Goal: Task Accomplishment & Management: Manage account settings

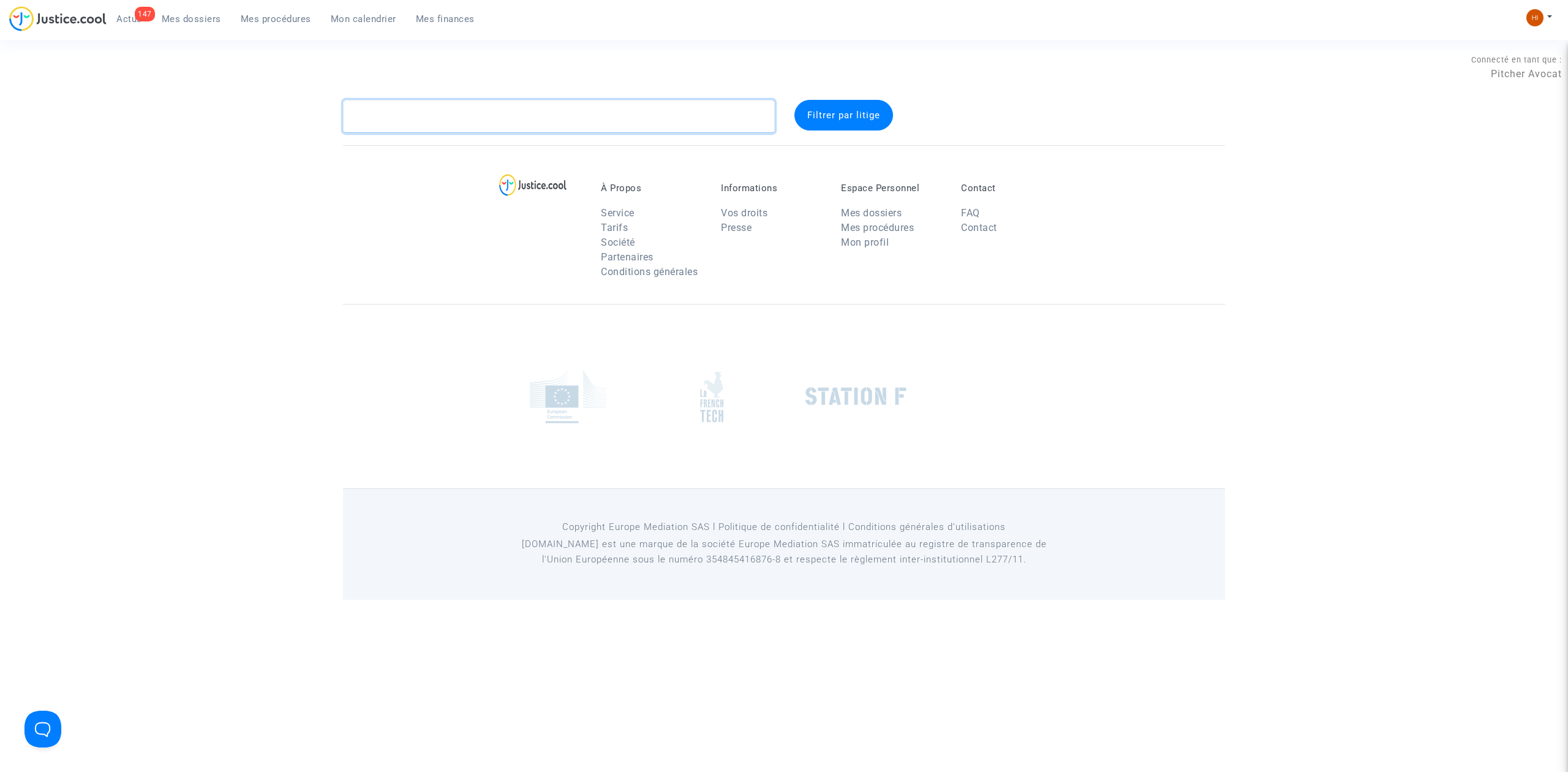
click at [487, 126] on textarea at bounding box center [559, 116] width 432 height 33
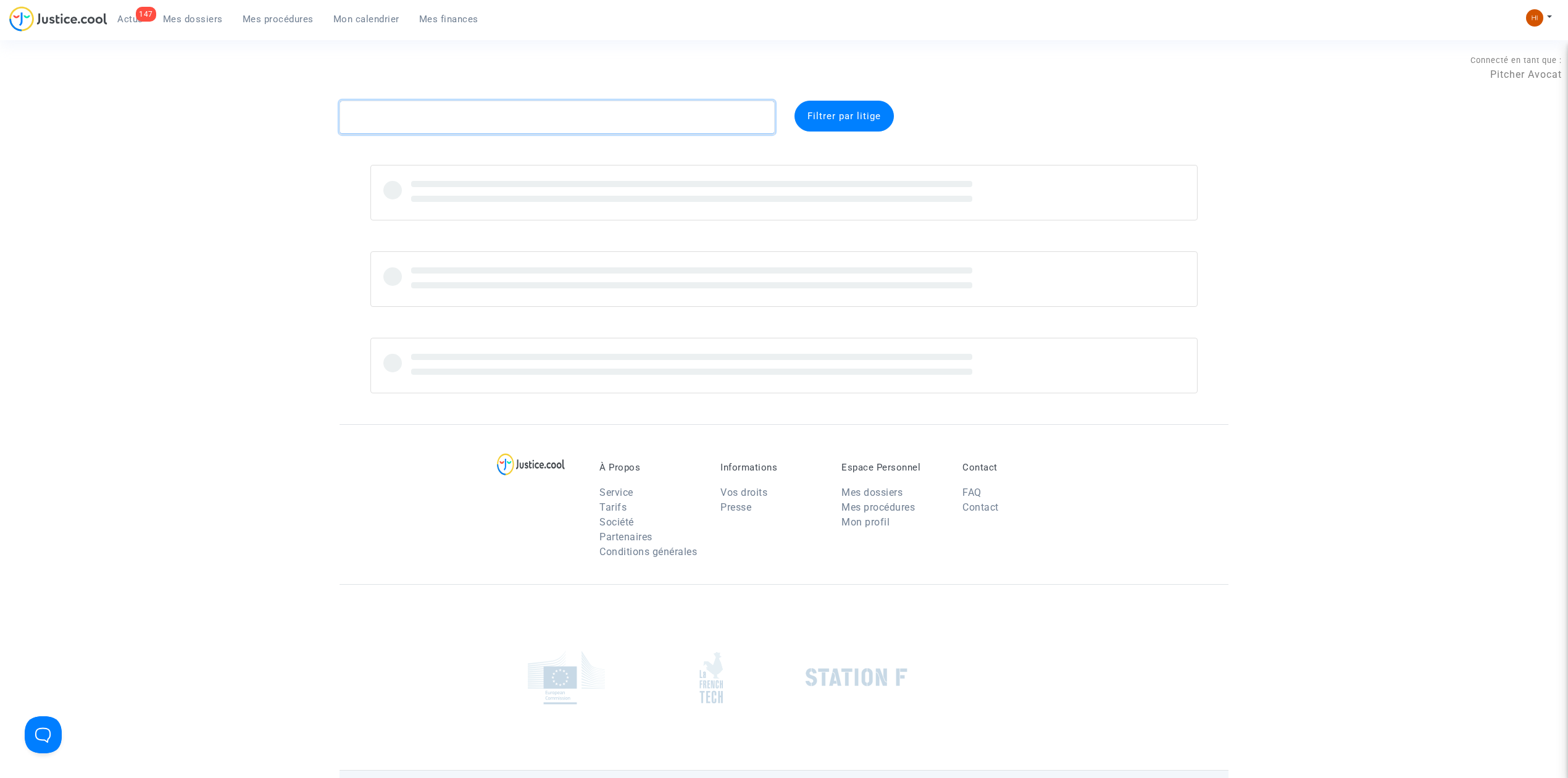
paste textarea "HKPQ"
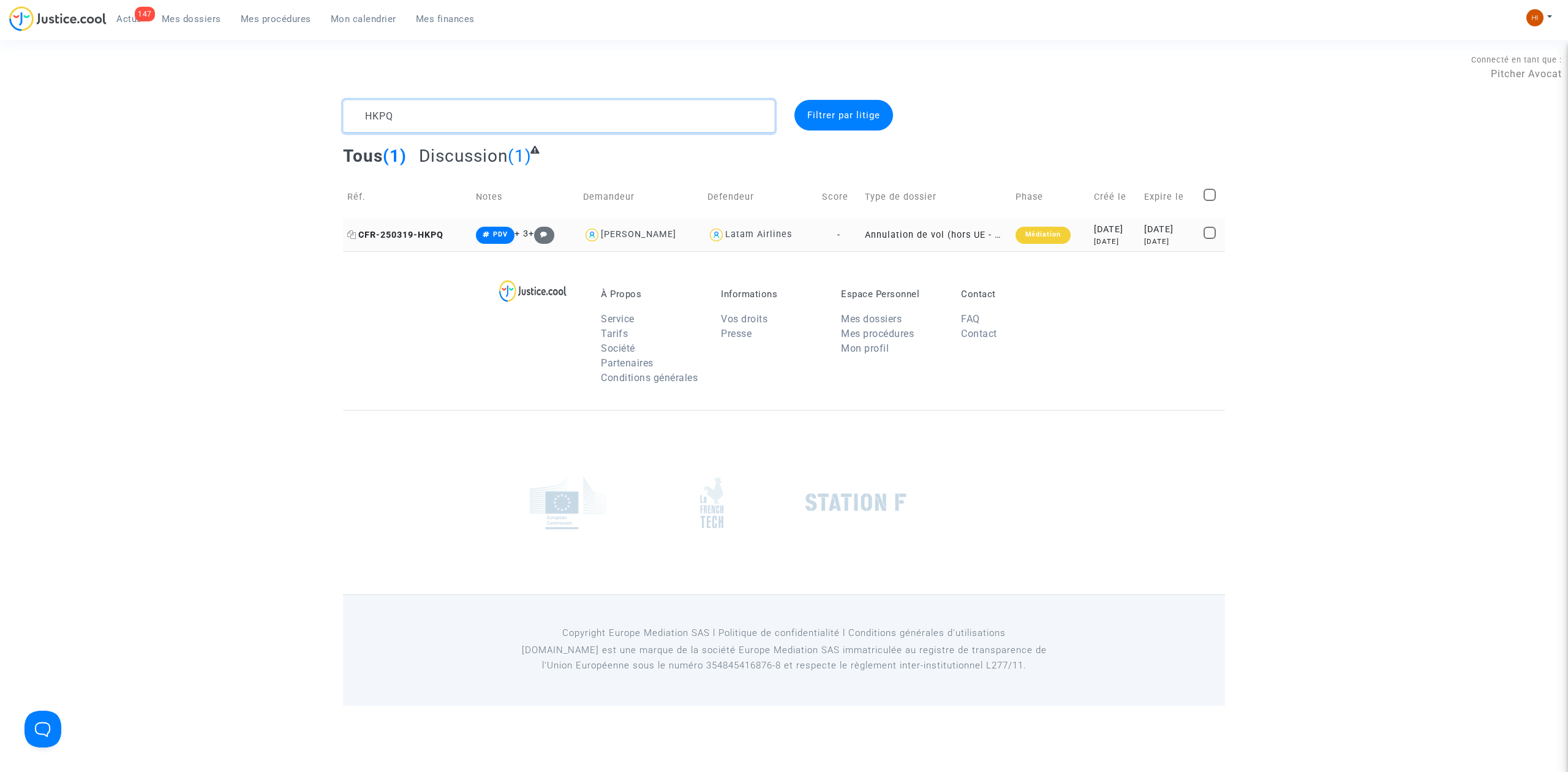
type textarea "HKPQ"
click at [419, 232] on span "CFR-250319-HKPQ" at bounding box center [395, 235] width 96 height 10
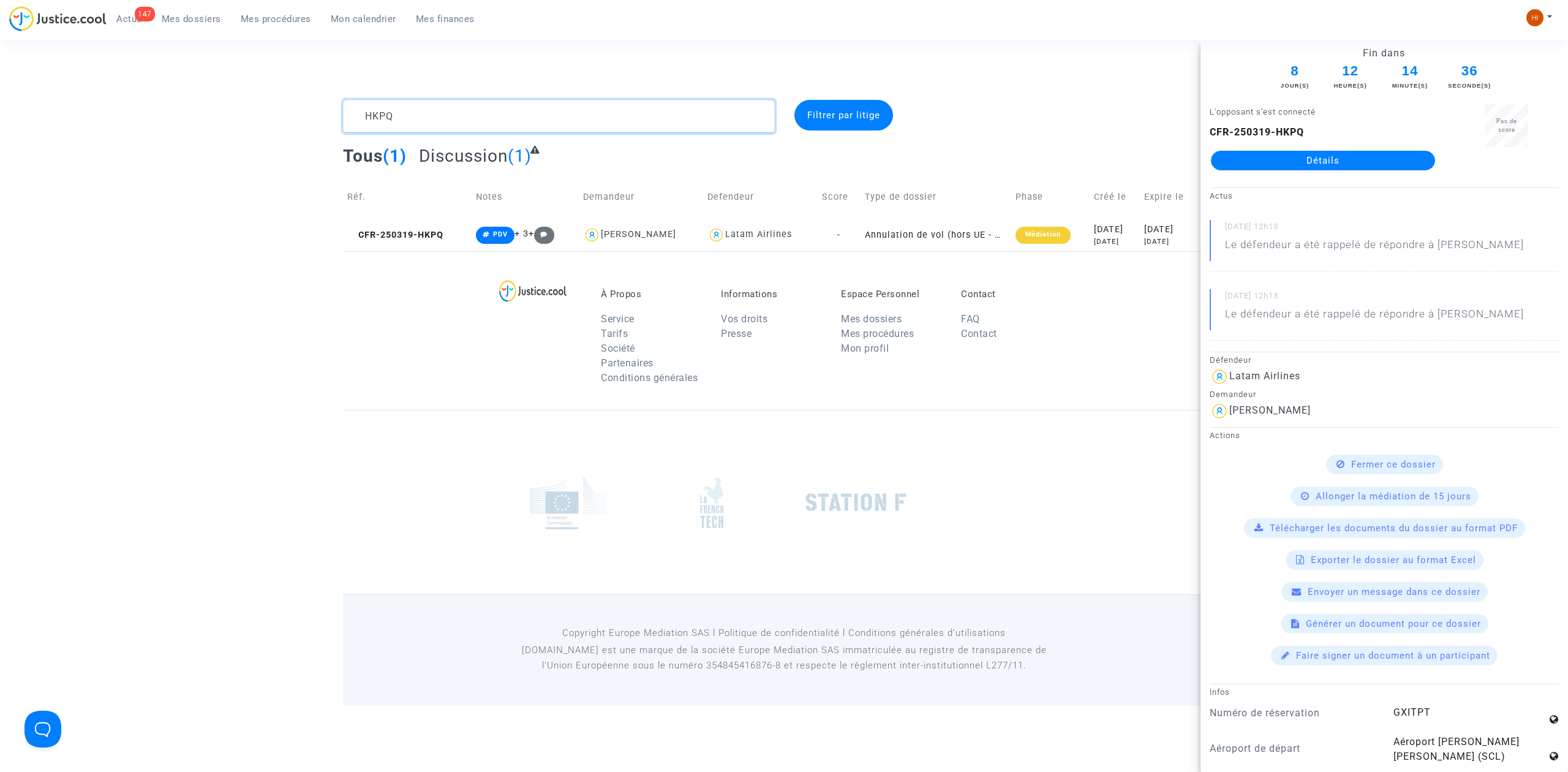
click at [502, 128] on textarea at bounding box center [559, 116] width 432 height 33
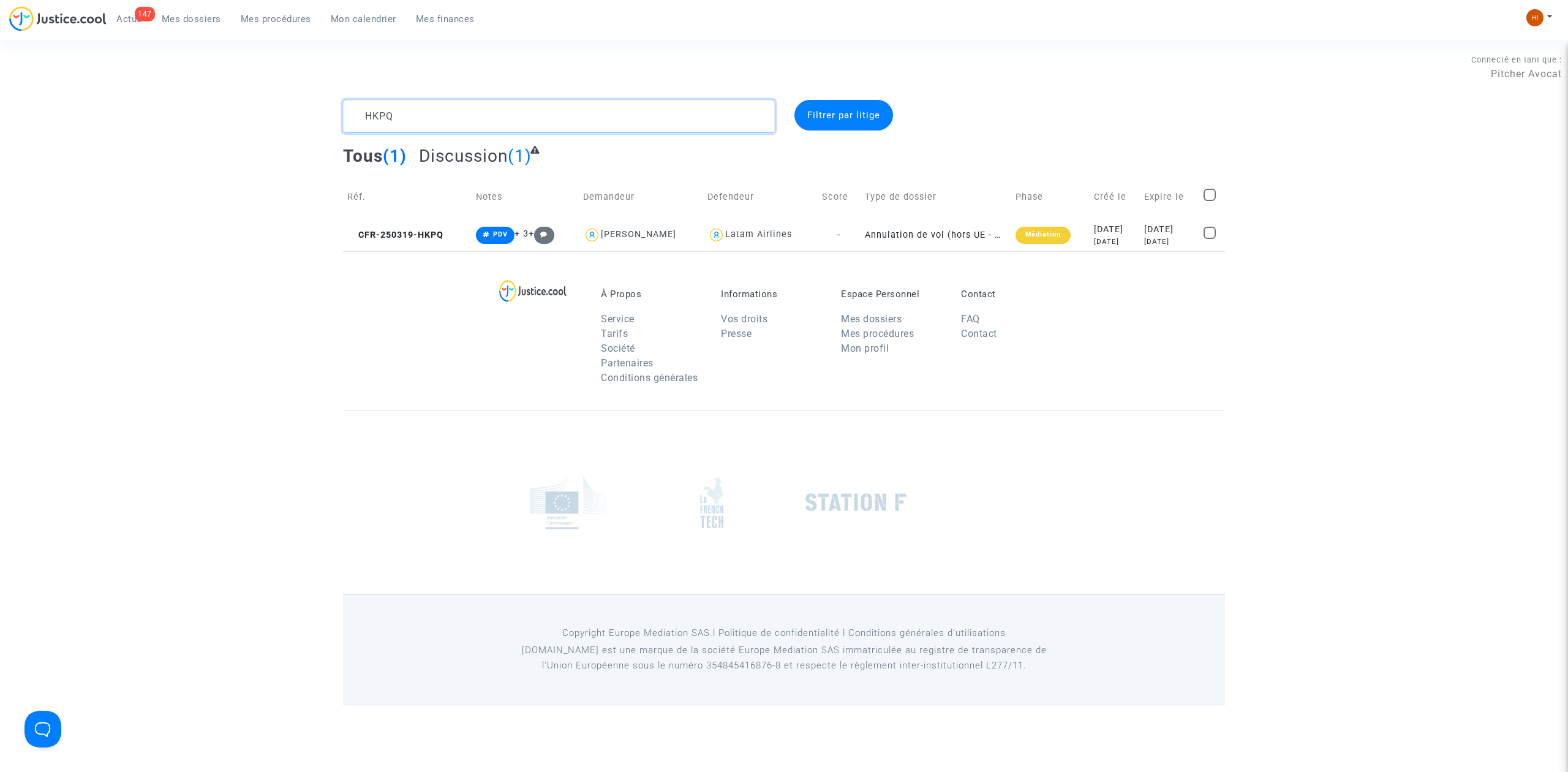
click at [496, 129] on textarea at bounding box center [559, 116] width 432 height 33
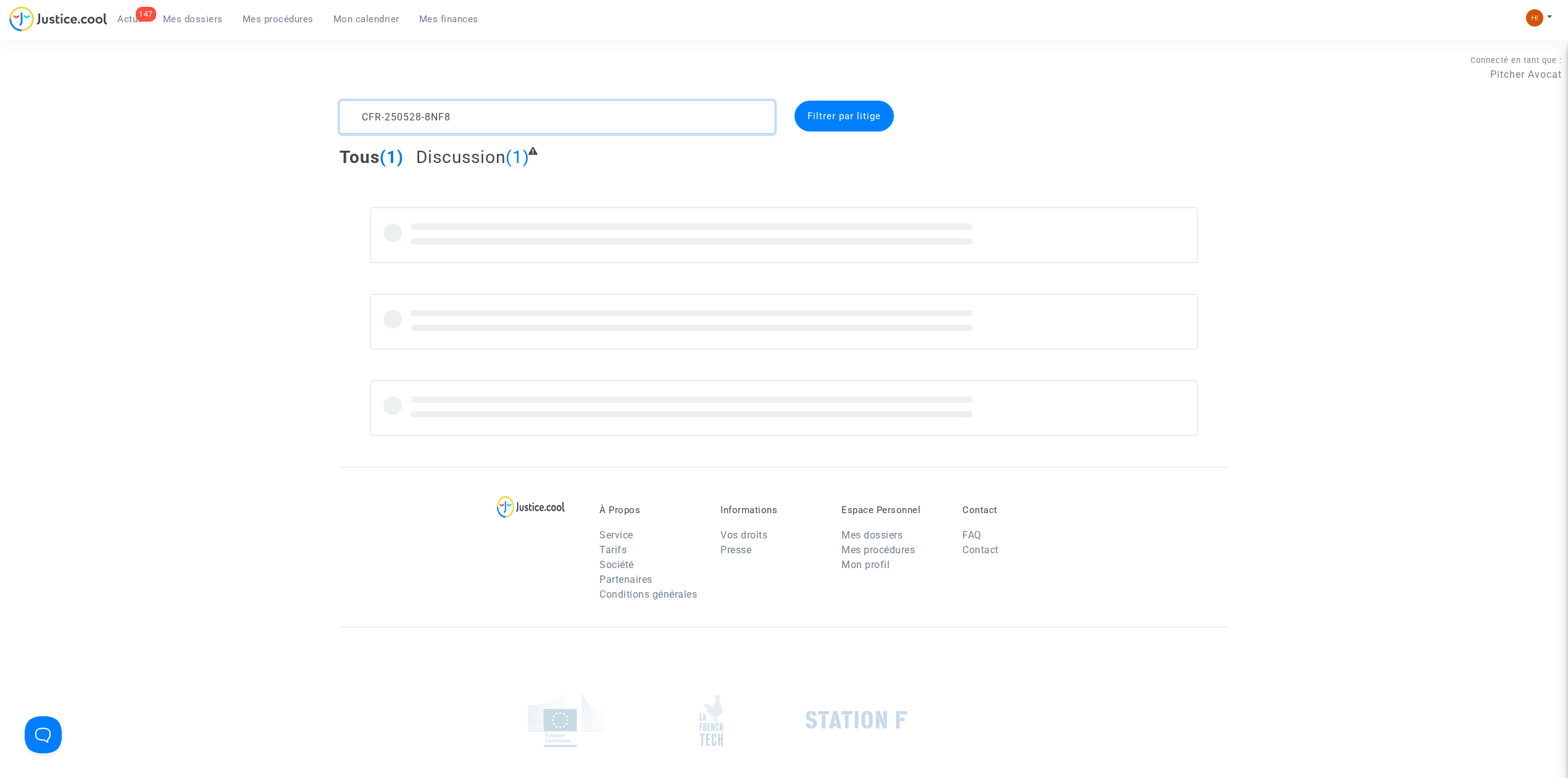
type textarea "CFR-250528-8NF8"
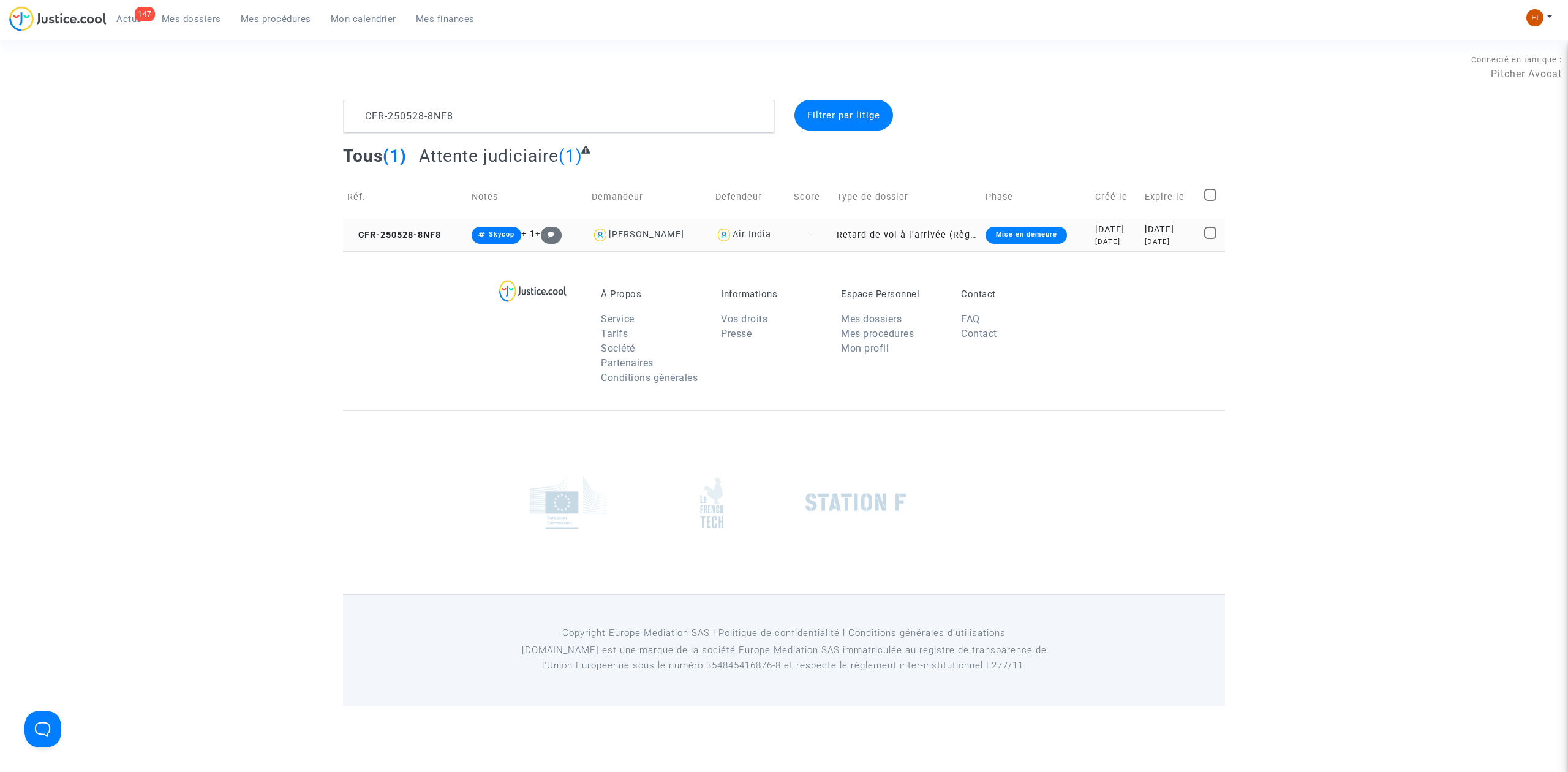
click at [395, 228] on td "CFR-250528-8NF8" at bounding box center [405, 235] width 124 height 32
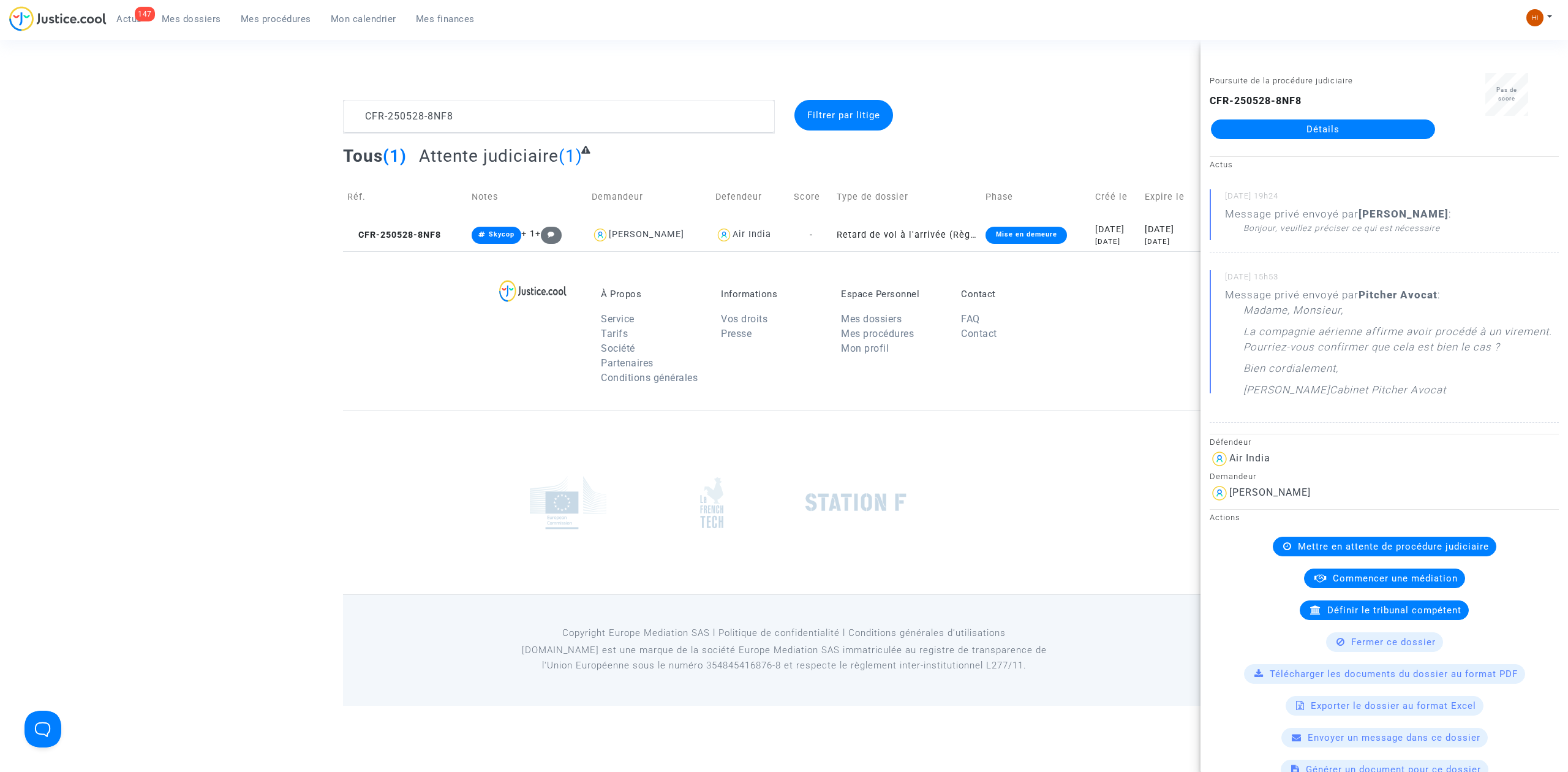
click at [464, 361] on div "À Propos Service Tarifs Société Partenaires Conditions générales Informations V…" at bounding box center [784, 331] width 882 height 159
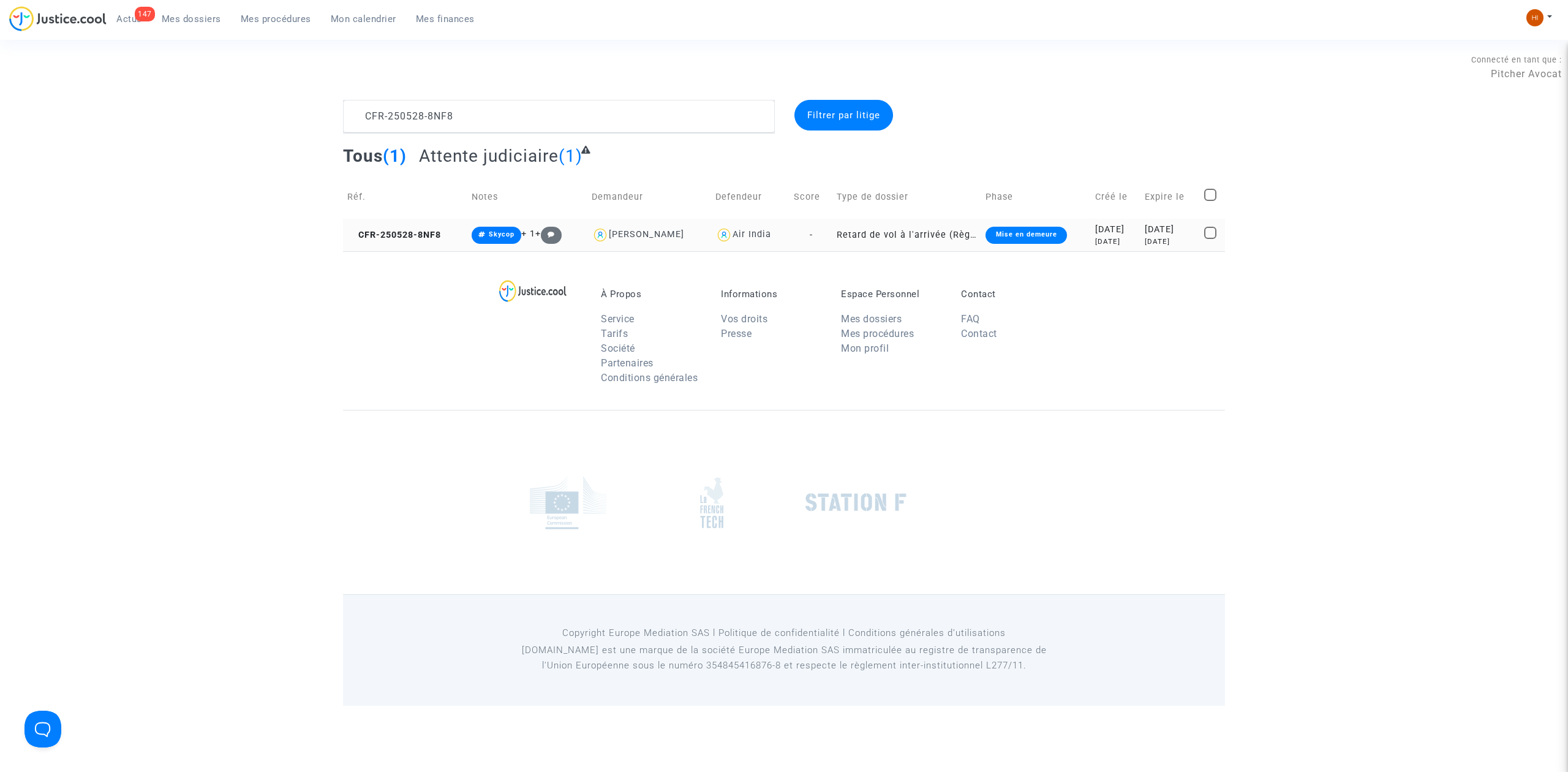
click at [435, 228] on td "CFR-250528-8NF8" at bounding box center [405, 235] width 124 height 32
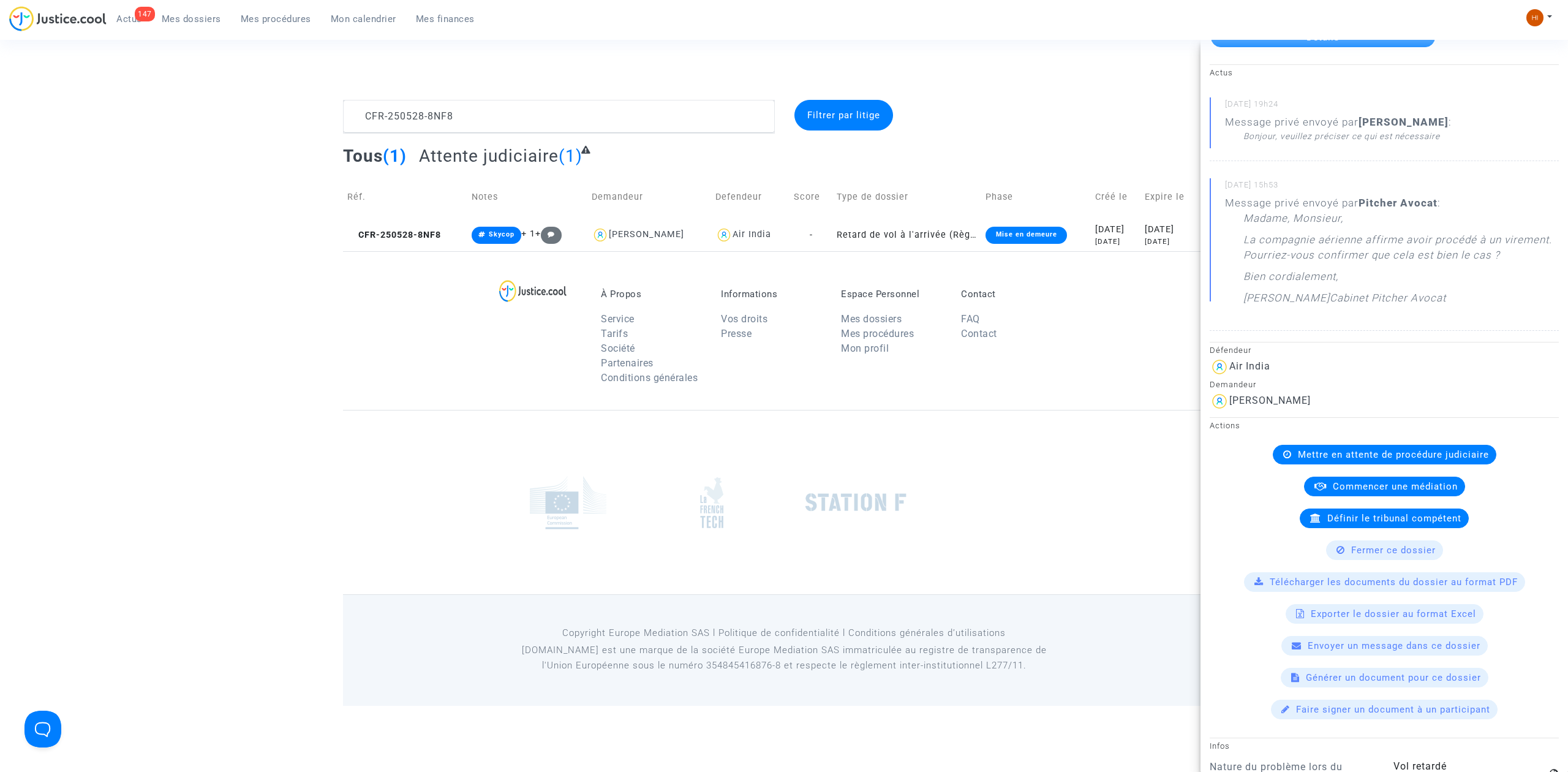
scroll to position [81, 0]
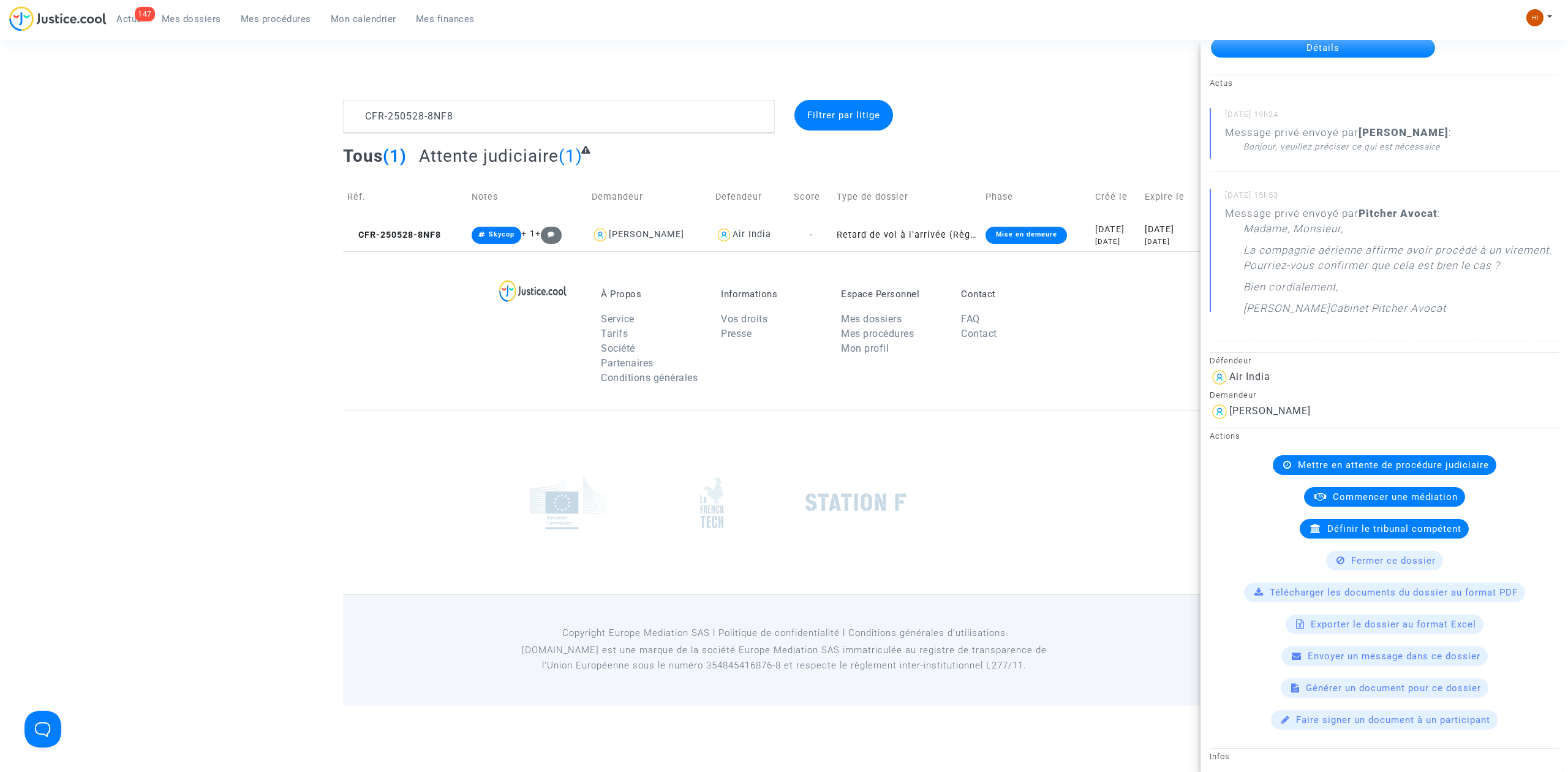
click at [186, 460] on footerbar "À Propos Service Tarifs Société Partenaires Conditions générales Informations V…" at bounding box center [784, 479] width 1568 height 455
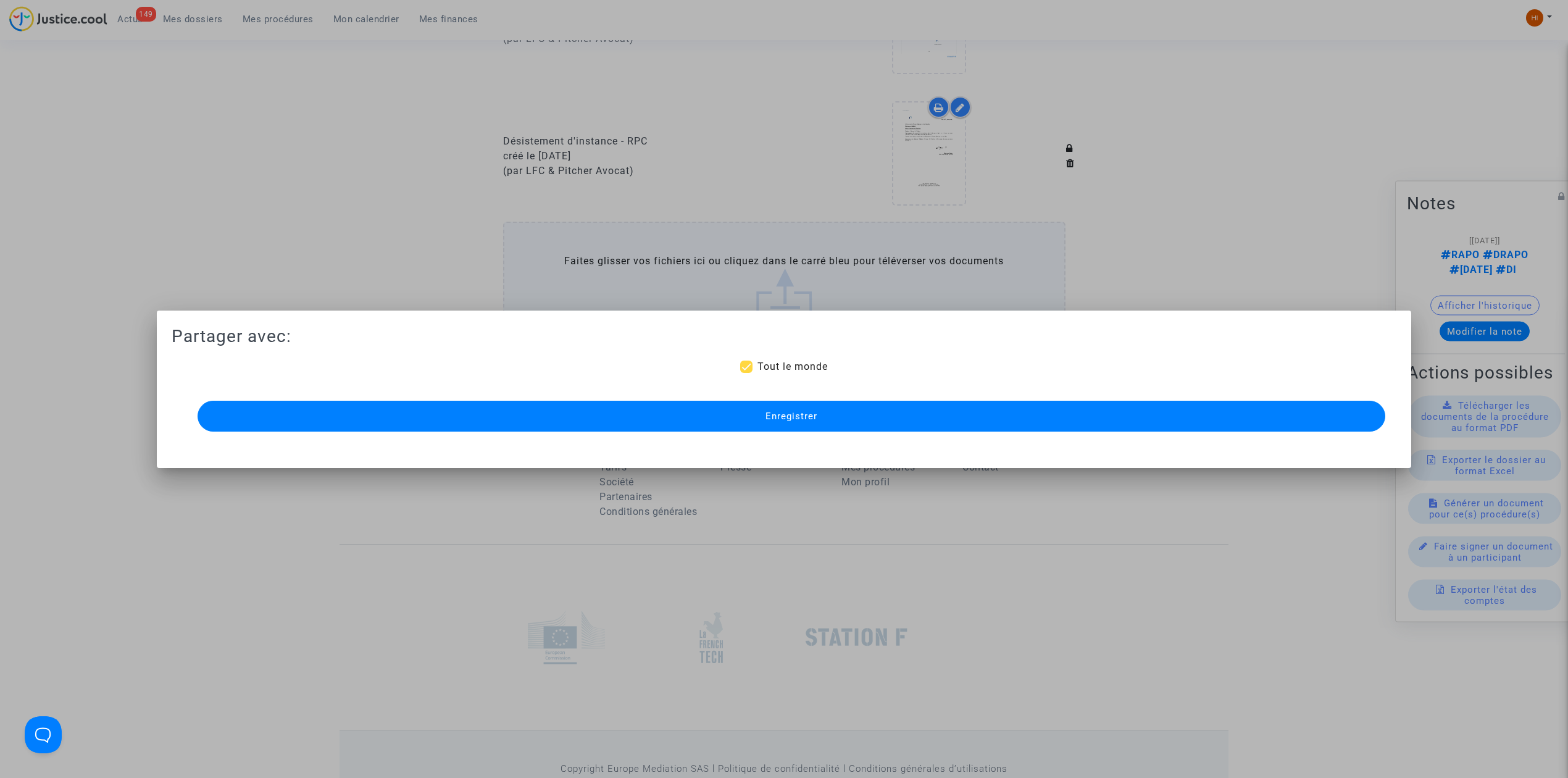
click at [354, 408] on button "Enregistrer" at bounding box center [791, 417] width 1188 height 31
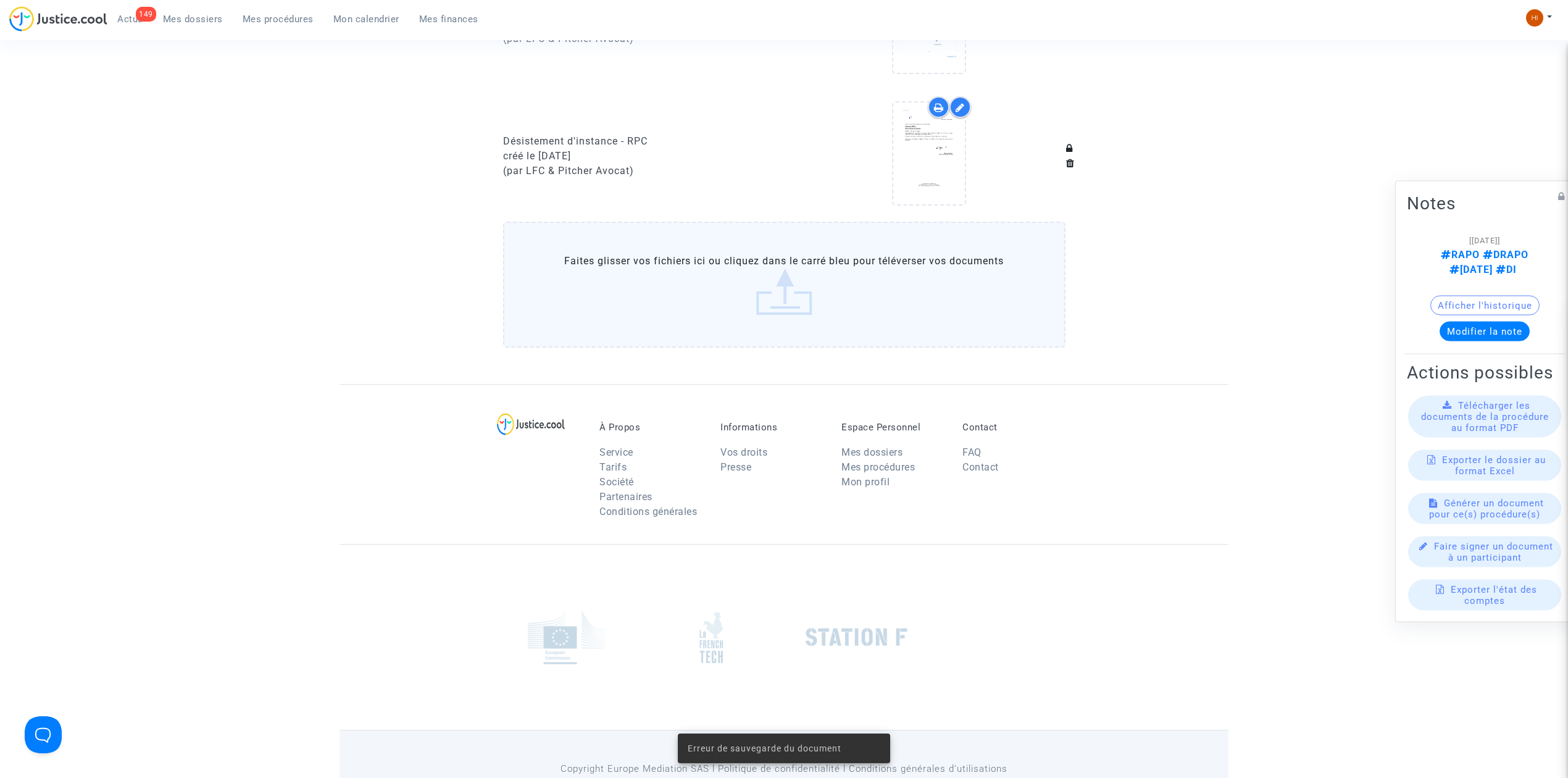
click at [270, 16] on span "Mes procédures" at bounding box center [277, 19] width 71 height 11
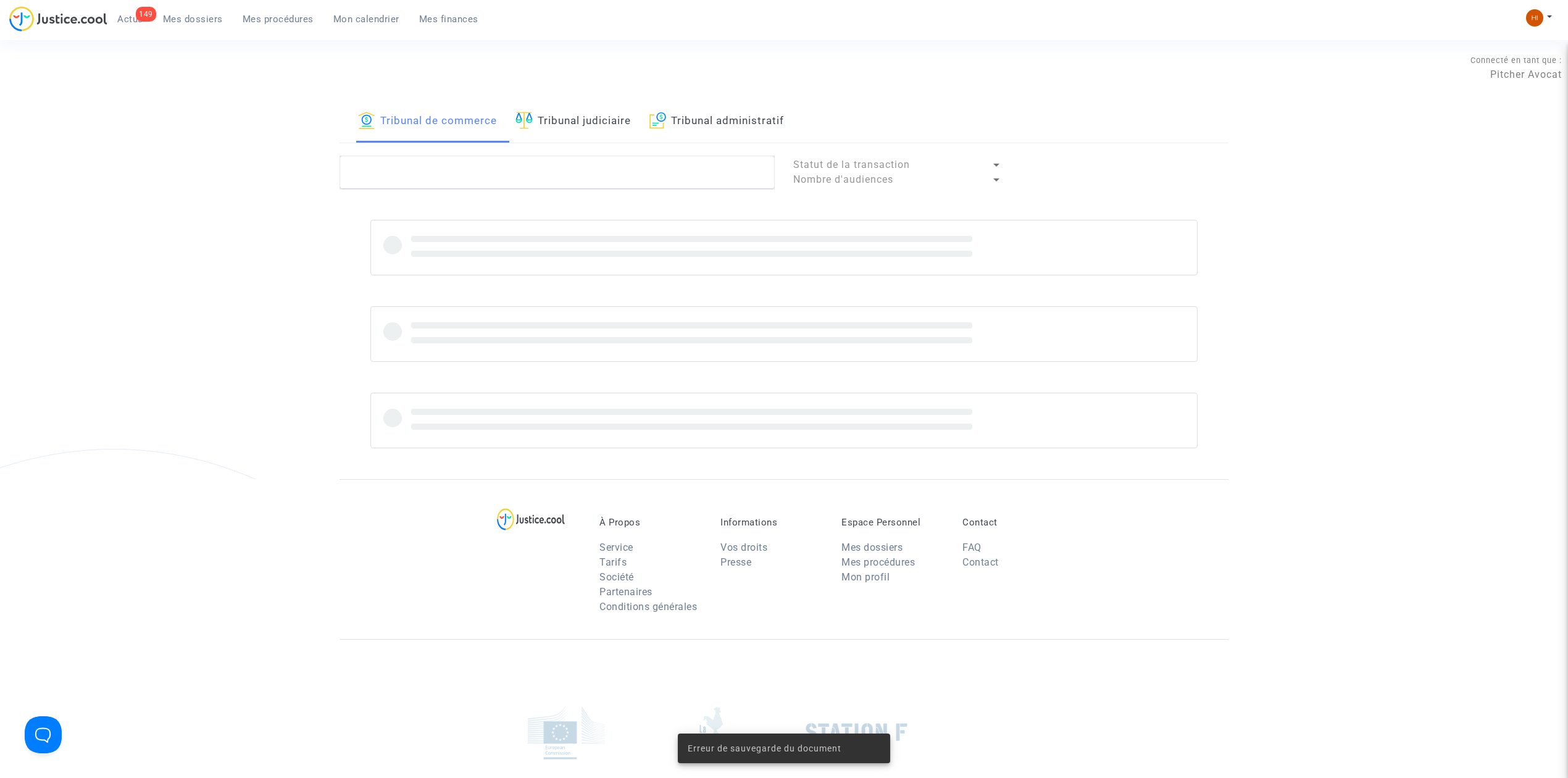
click at [621, 121] on link "Tribunal judiciaire" at bounding box center [573, 122] width 116 height 42
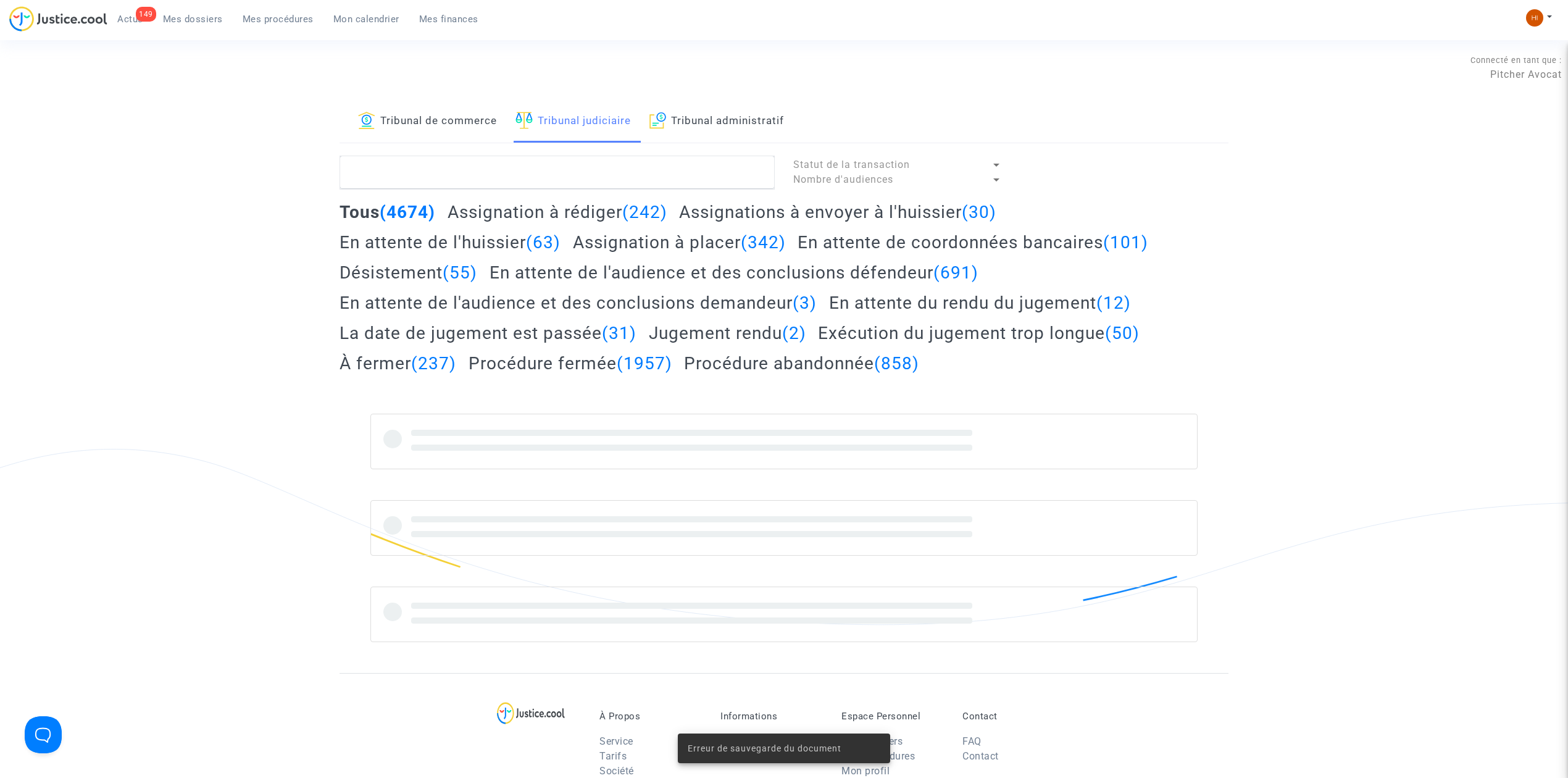
click at [497, 125] on link "Tribunal de commerce" at bounding box center [428, 122] width 139 height 42
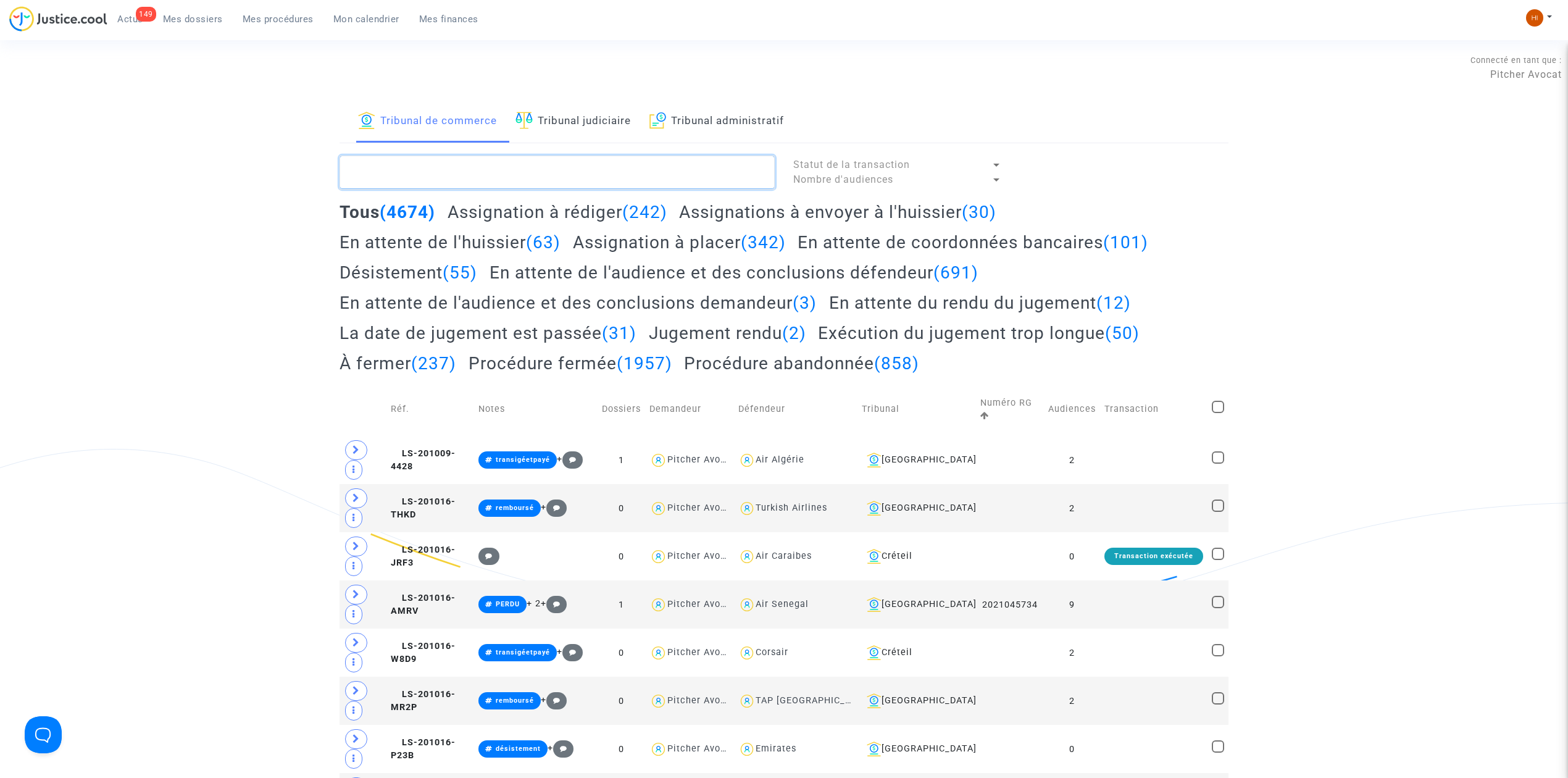
click at [550, 168] on textarea at bounding box center [558, 172] width 435 height 33
paste textarea "LS-241217-BRK7"
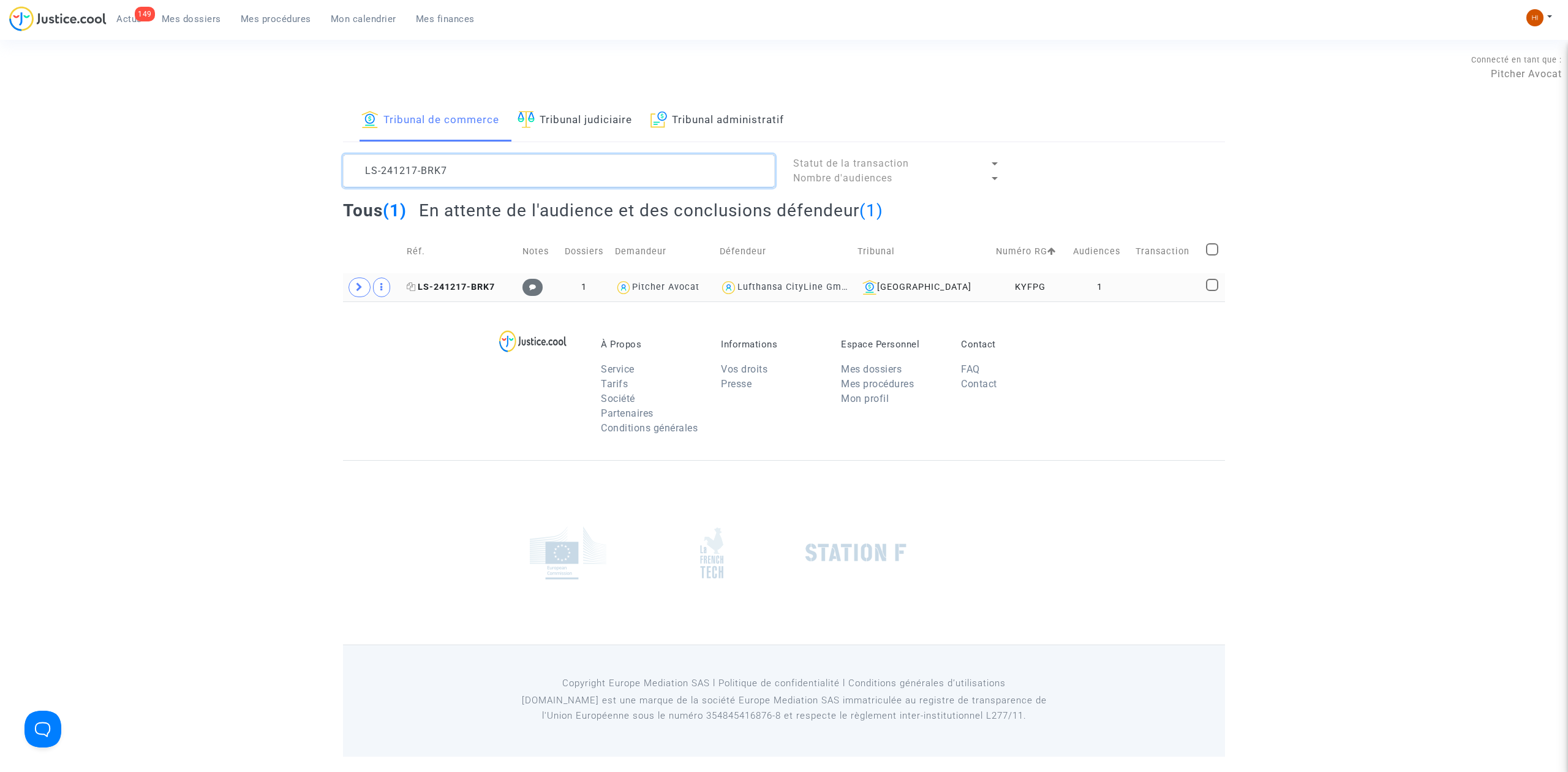
type textarea "LS-241217-BRK7"
click at [478, 290] on span "LS-241217-BRK7" at bounding box center [451, 287] width 88 height 10
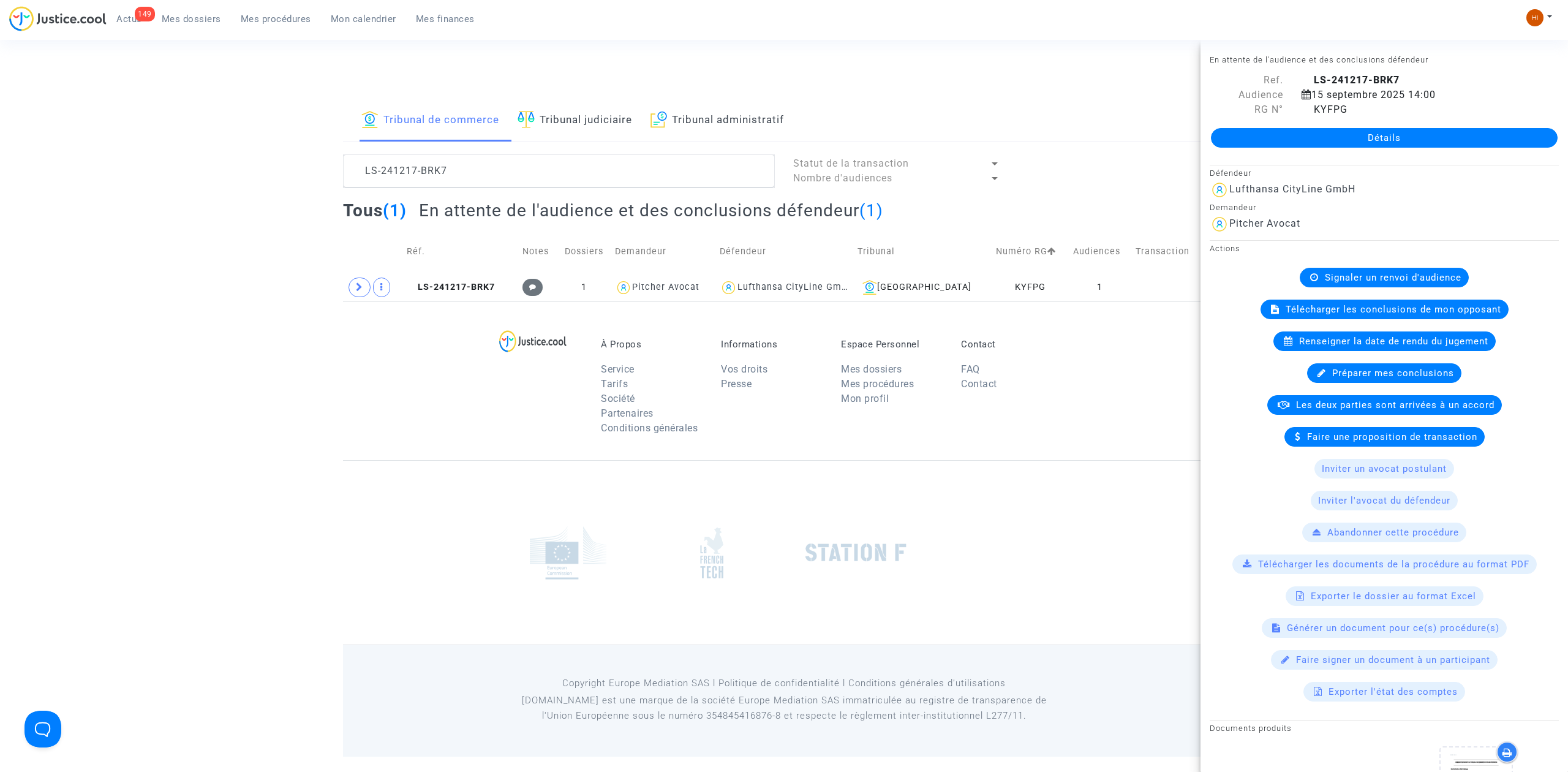
click at [190, 25] on link "Mes dossiers" at bounding box center [191, 19] width 79 height 19
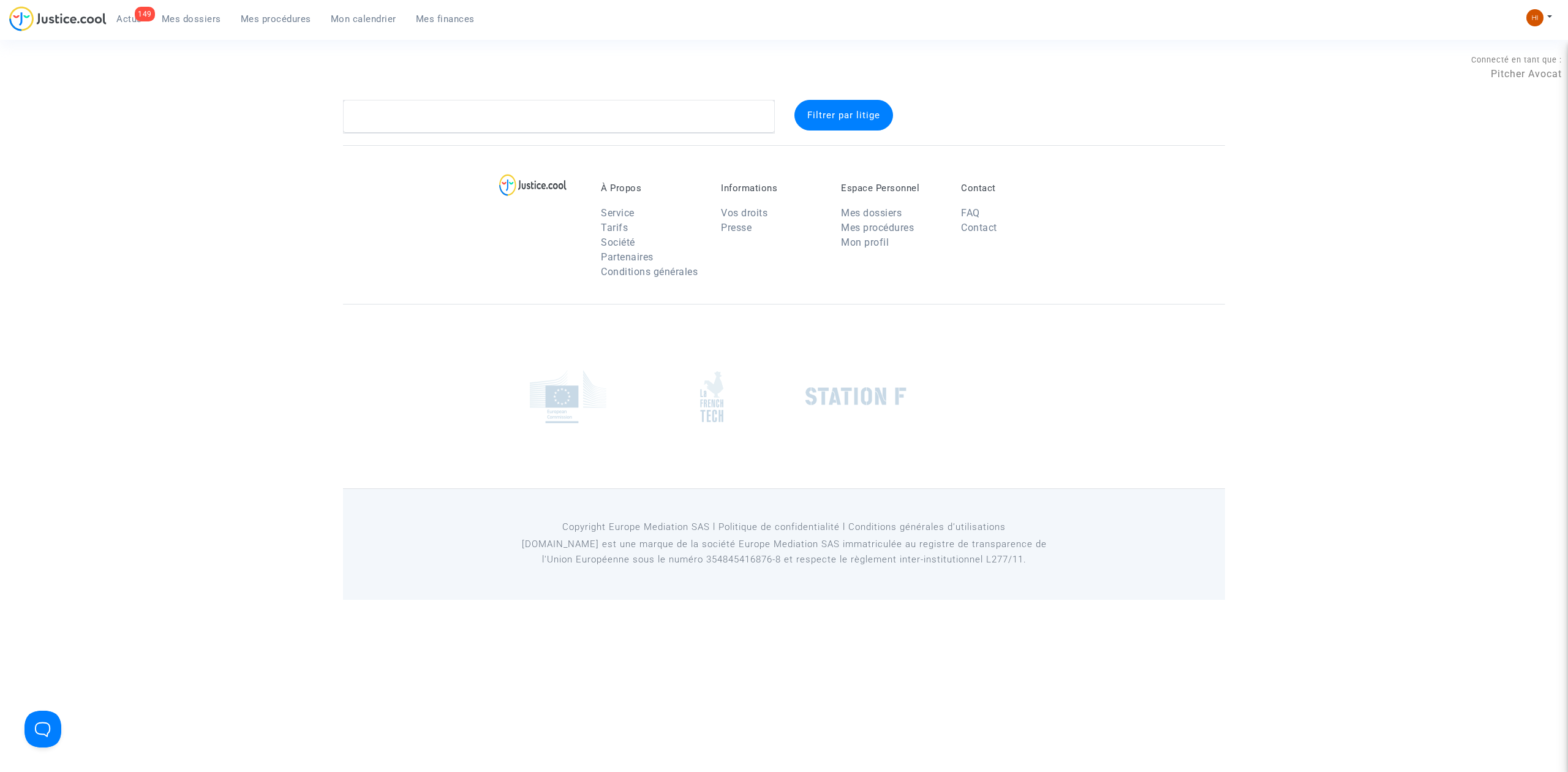
click at [190, 23] on span "Mes dossiers" at bounding box center [191, 19] width 59 height 11
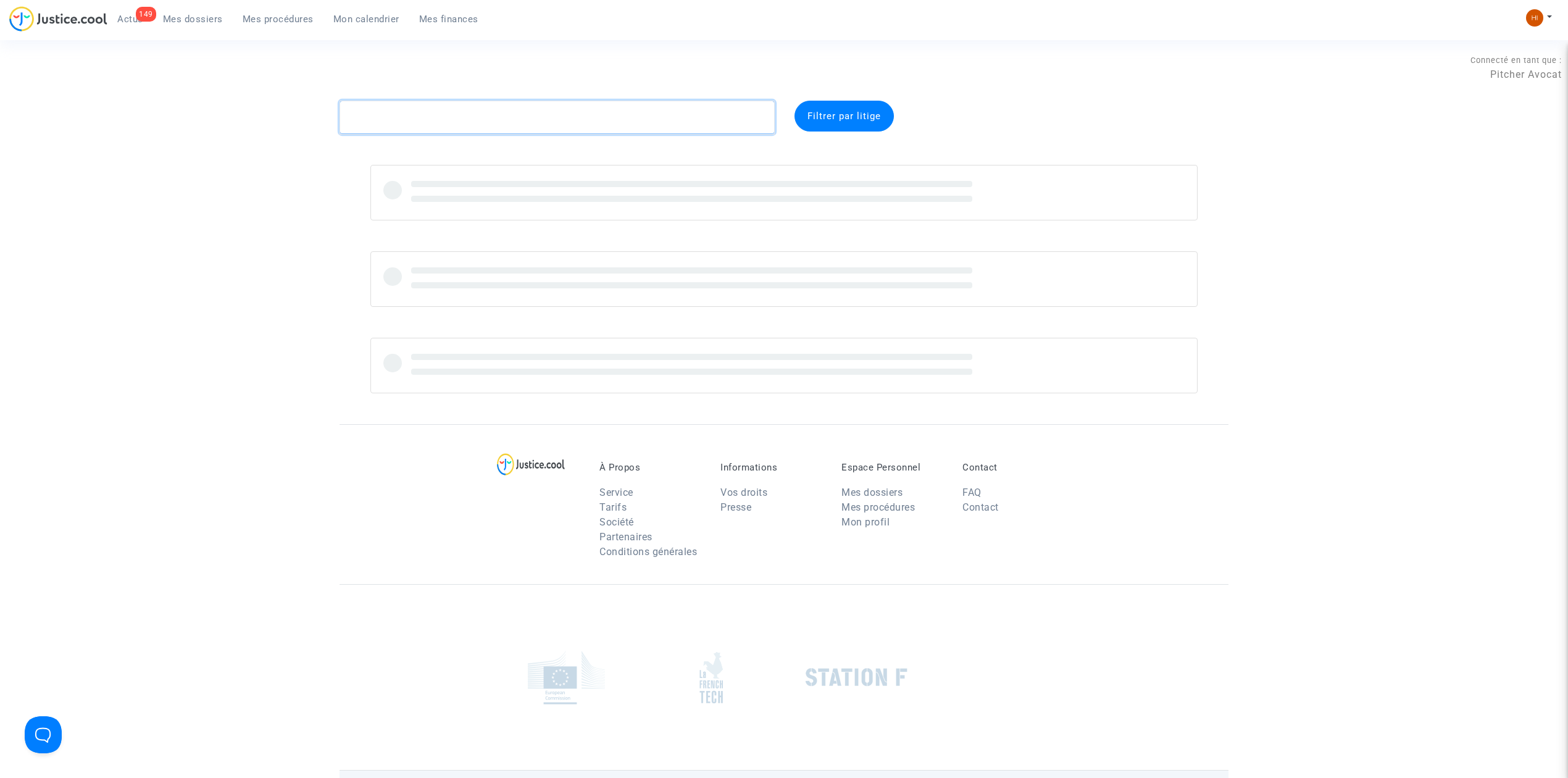
click at [504, 121] on textarea at bounding box center [558, 117] width 435 height 33
paste textarea "CFR-230227-PPCD"
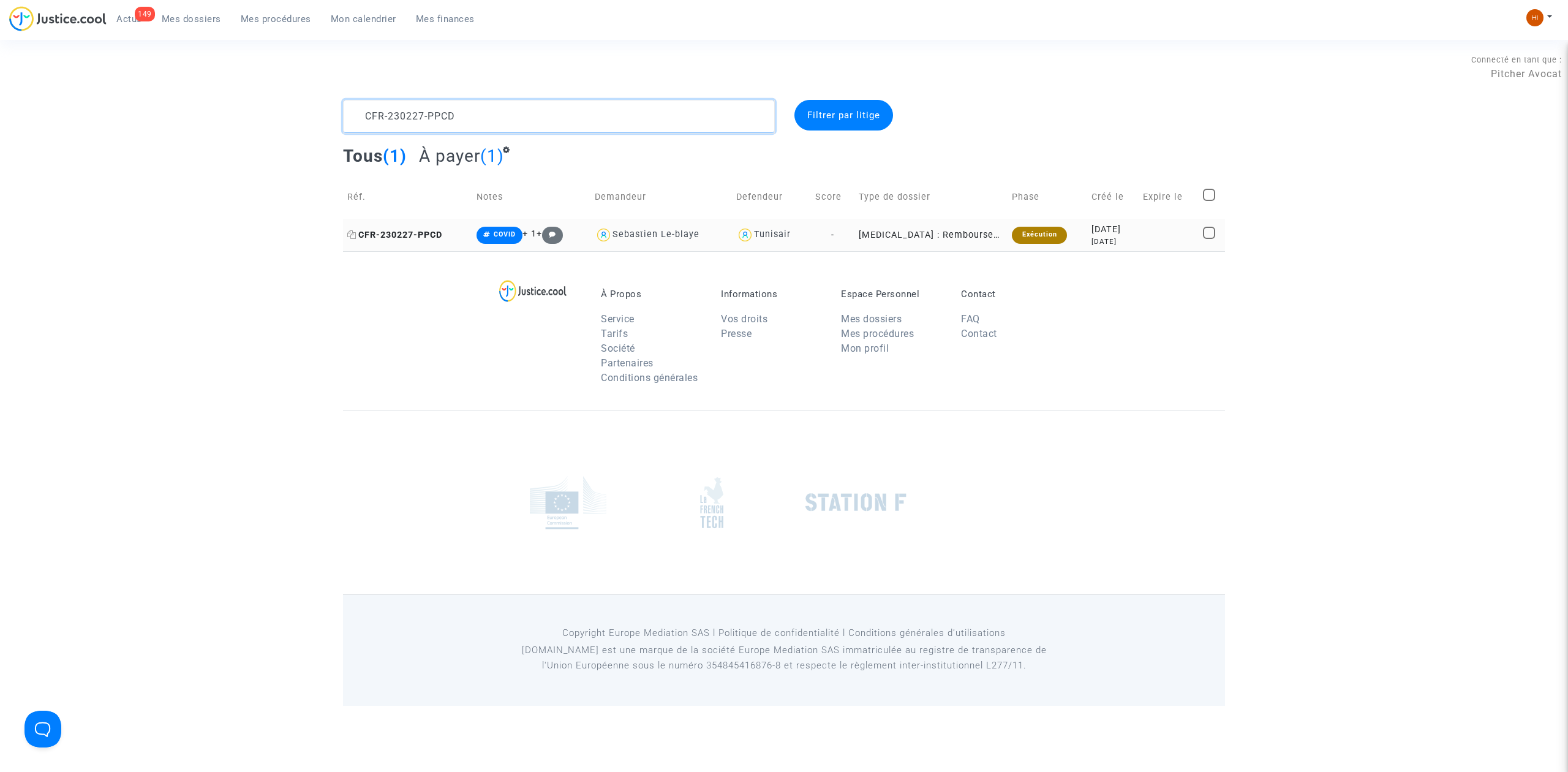
type textarea "CFR-230227-PPCD"
click at [417, 233] on span "CFR-230227-PPCD" at bounding box center [395, 235] width 95 height 10
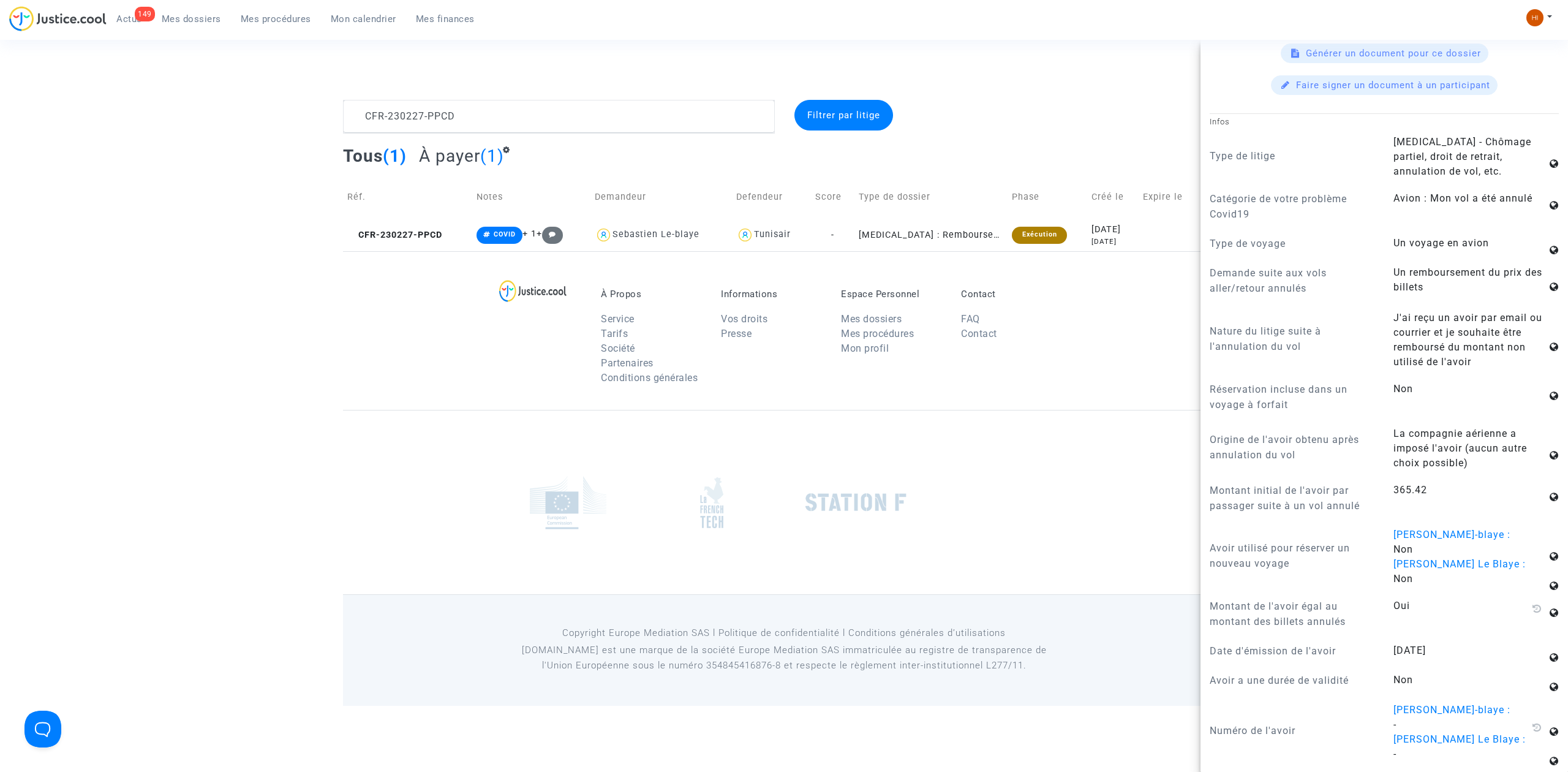
scroll to position [408, 0]
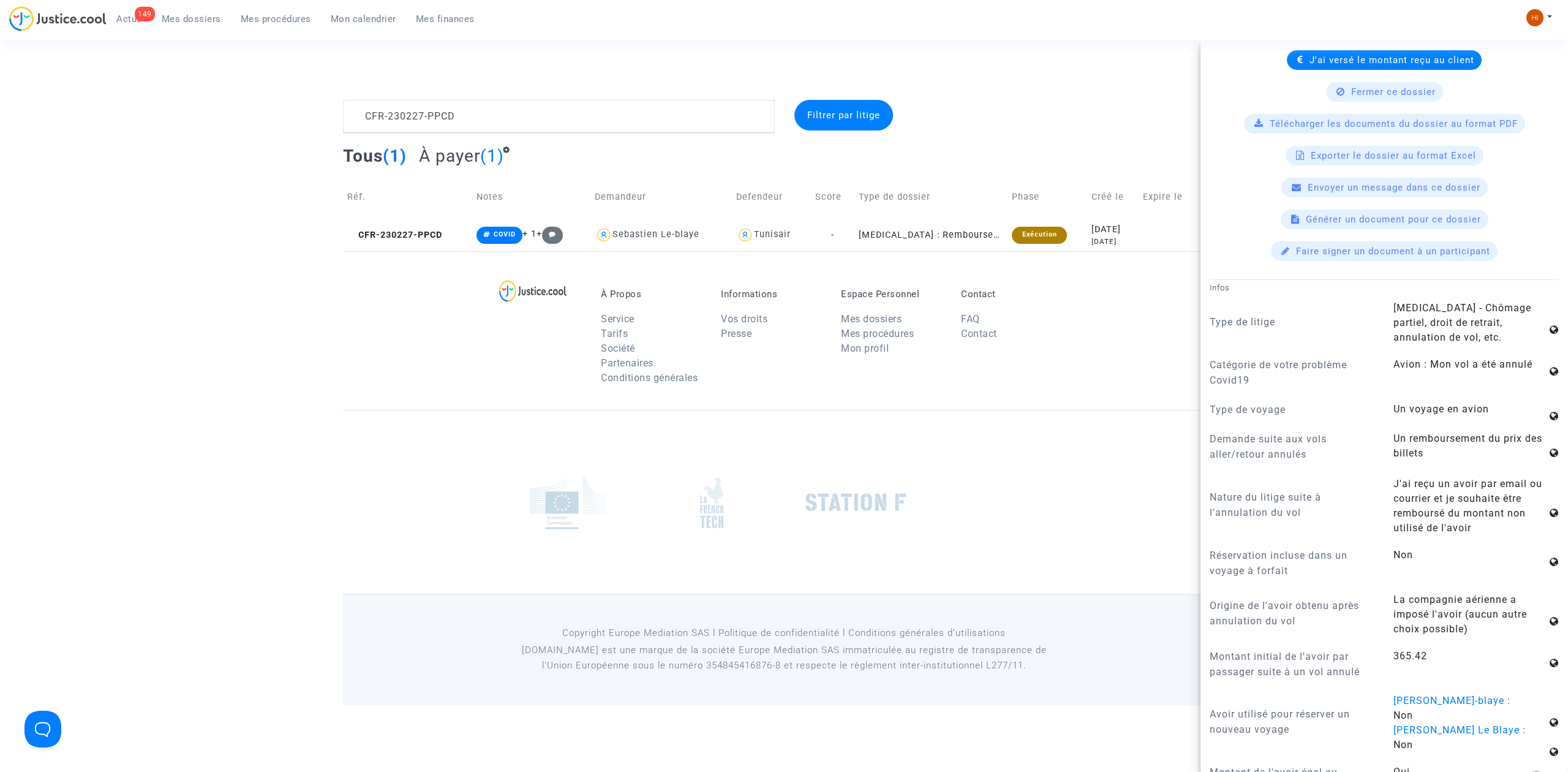
click at [299, 390] on footerbar "À Propos Service Tarifs Société Partenaires Conditions générales Informations V…" at bounding box center [784, 479] width 1568 height 455
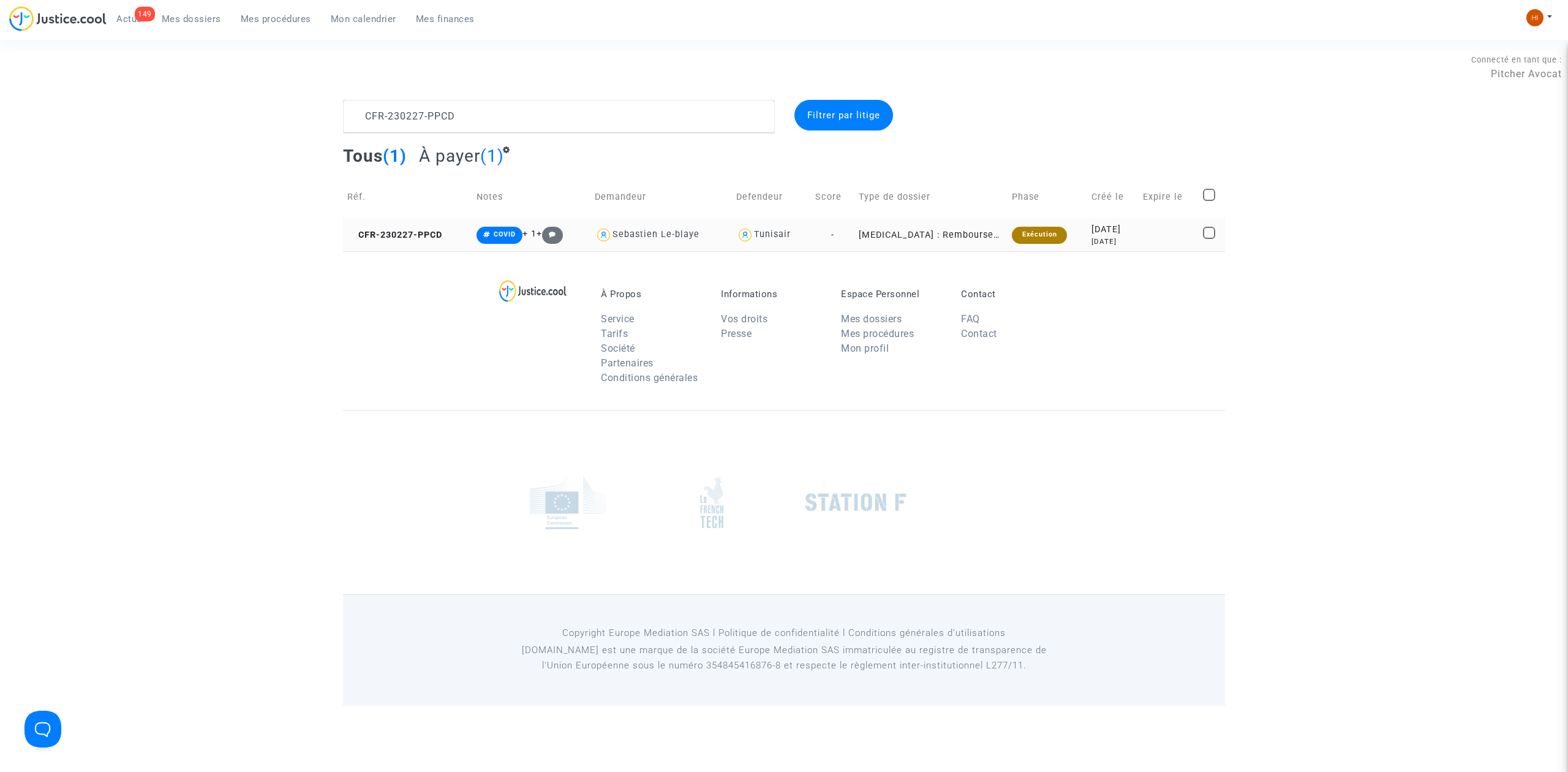
click at [432, 228] on td "CFR-230227-PPCD" at bounding box center [407, 235] width 129 height 32
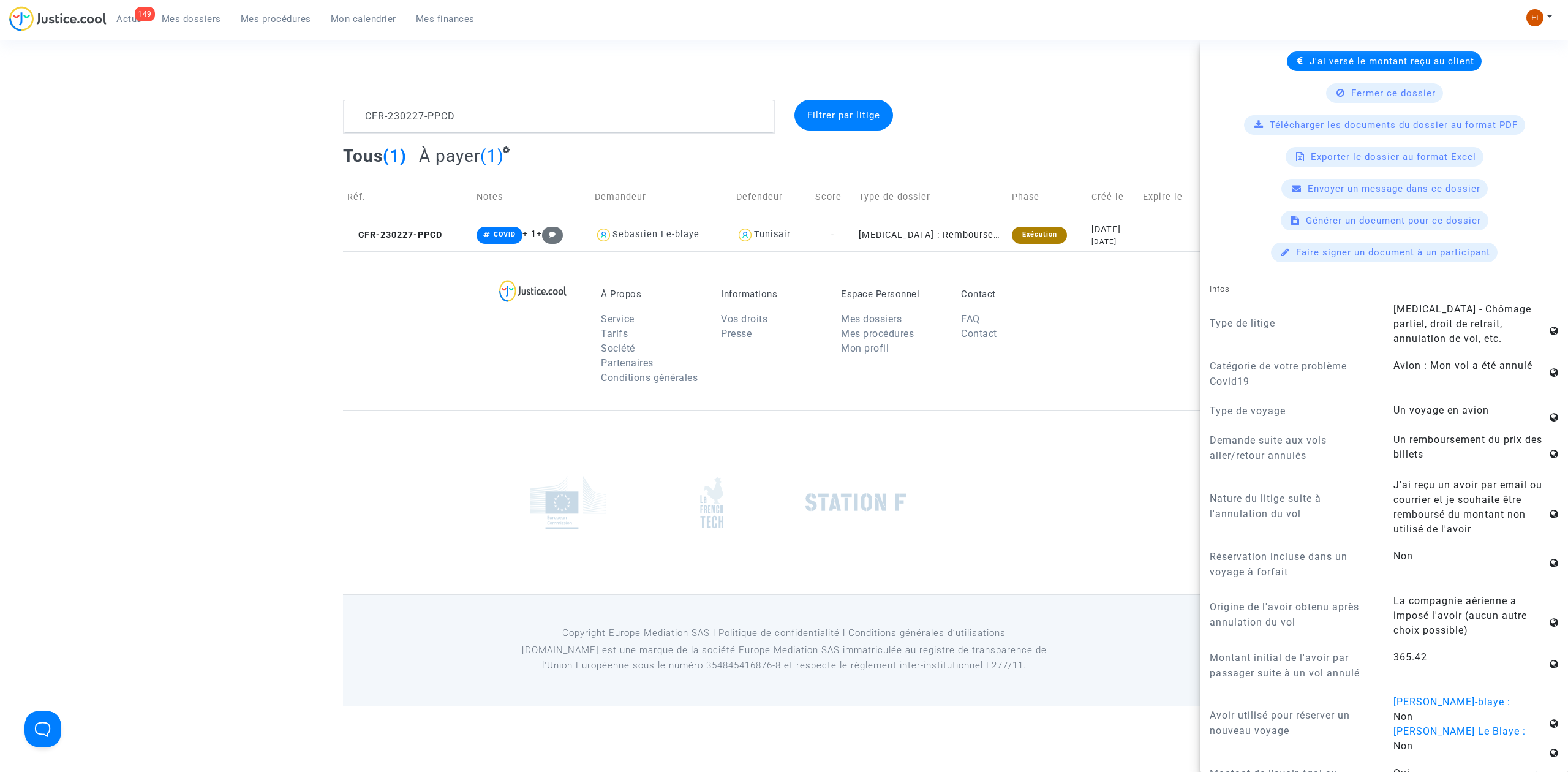
scroll to position [408, 0]
drag, startPoint x: 138, startPoint y: 150, endPoint x: 369, endPoint y: 112, distance: 234.1
click at [136, 150] on div "CFR-230227-PPCD Filtrer par litige Tous (1) À payer (1) Réf. Notes Demandeur De…" at bounding box center [784, 175] width 1568 height 152
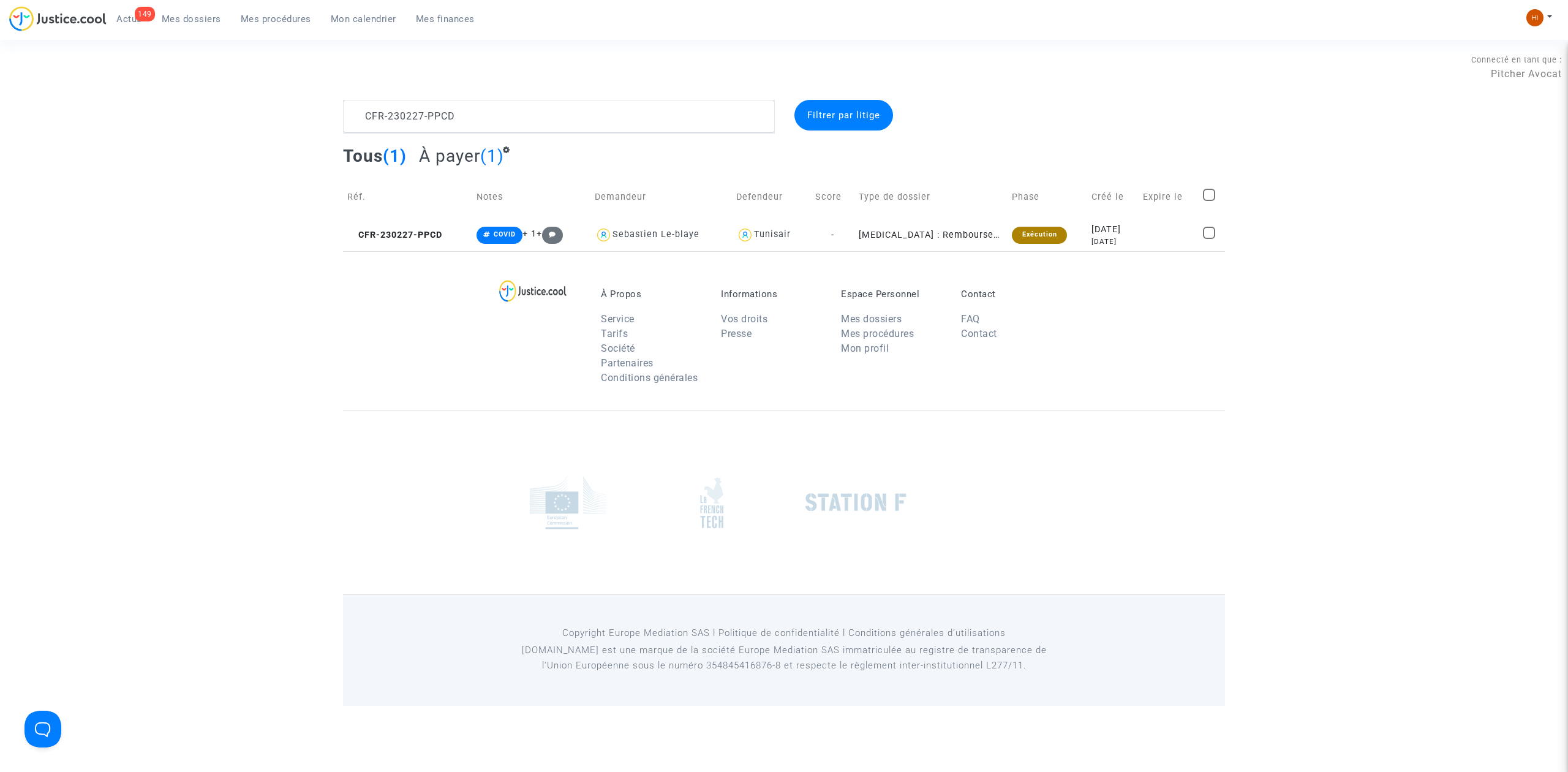
scroll to position [0, 0]
click at [1534, 10] on img at bounding box center [1534, 17] width 17 height 17
click at [1468, 61] on link "Changer de compte" at bounding box center [1490, 63] width 124 height 19
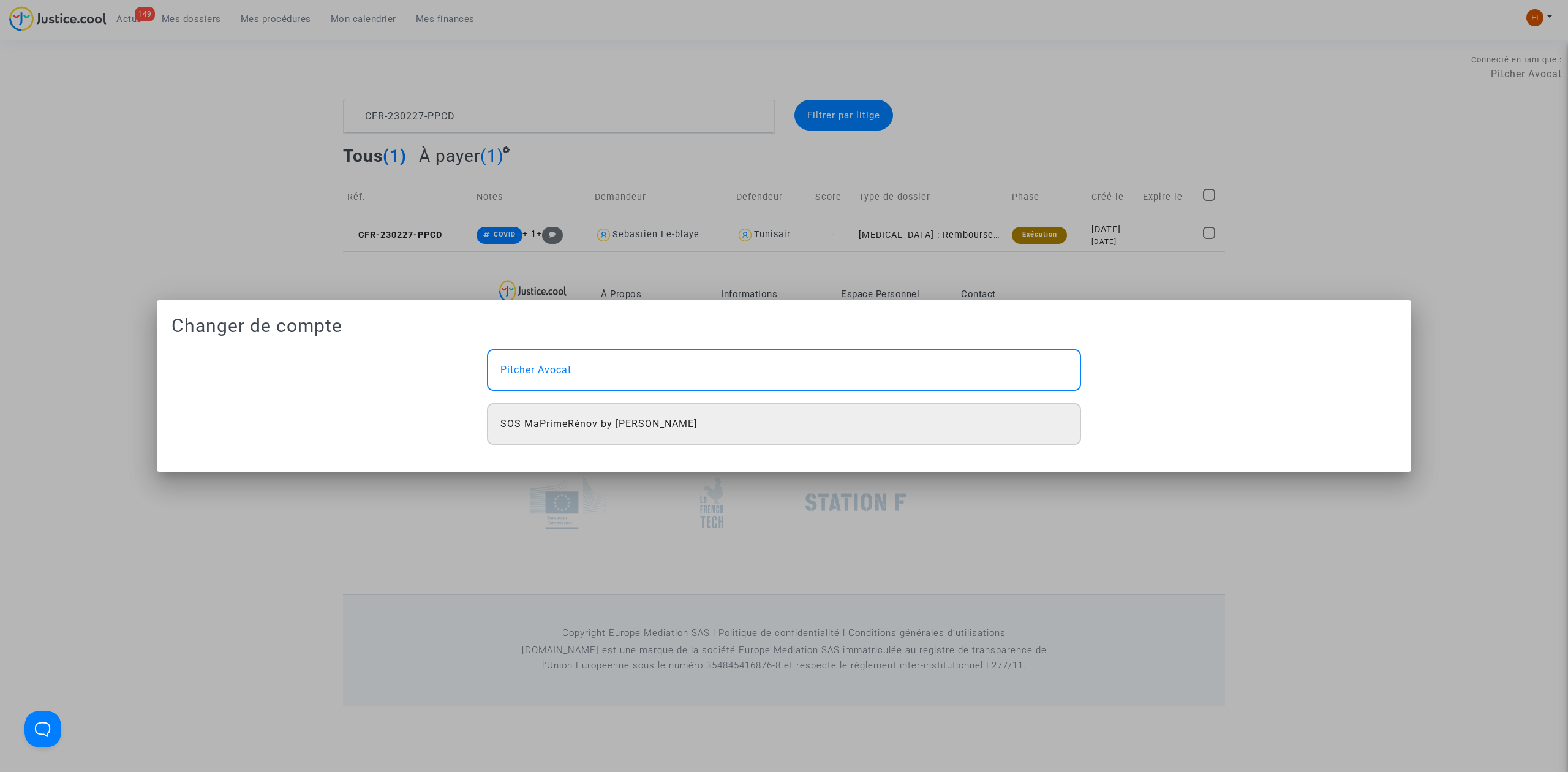
click at [1025, 414] on div "SOS MaPrimeRénov by Pitcher Avocat" at bounding box center [784, 424] width 594 height 42
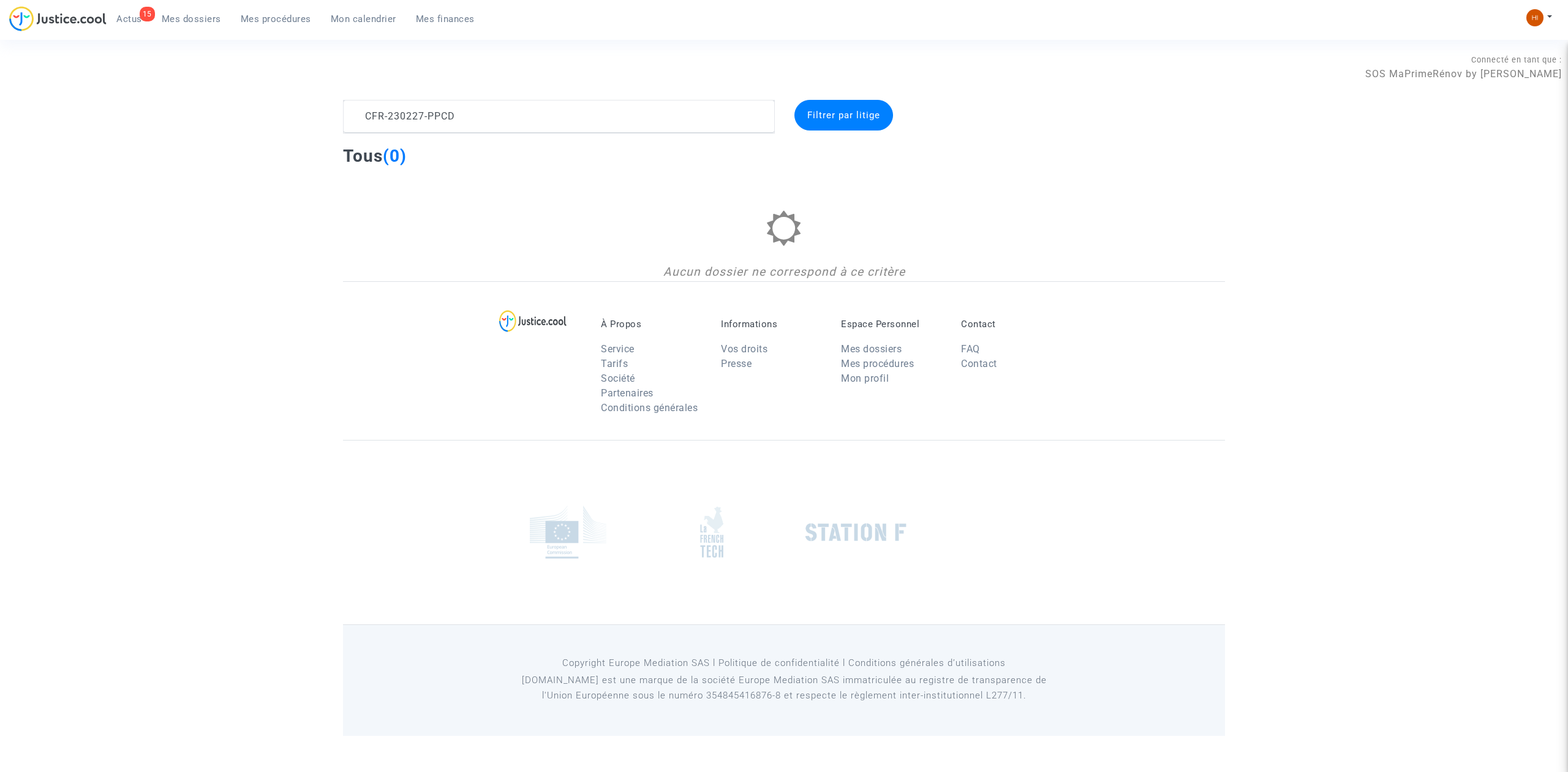
type textarea "[PERSON_NAME]"
